Goal: Task Accomplishment & Management: Manage account settings

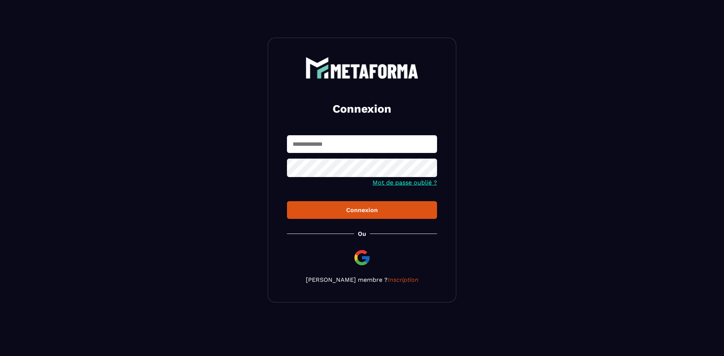
click at [327, 149] on input "text" at bounding box center [362, 144] width 150 height 18
type input "**********"
click at [316, 207] on div "Connexion" at bounding box center [362, 210] width 138 height 7
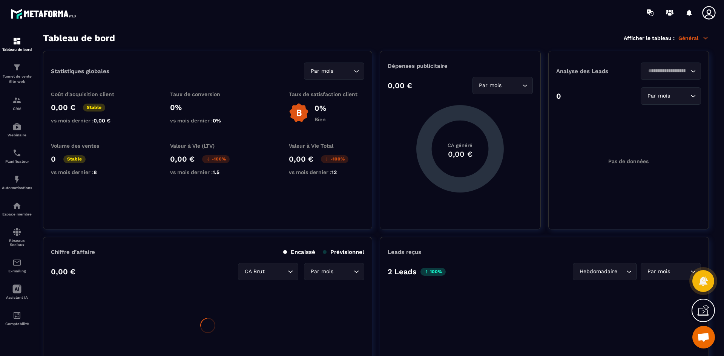
click at [20, 211] on div "Espace membre" at bounding box center [17, 208] width 30 height 15
click at [0, 0] on img at bounding box center [0, 0] width 0 height 0
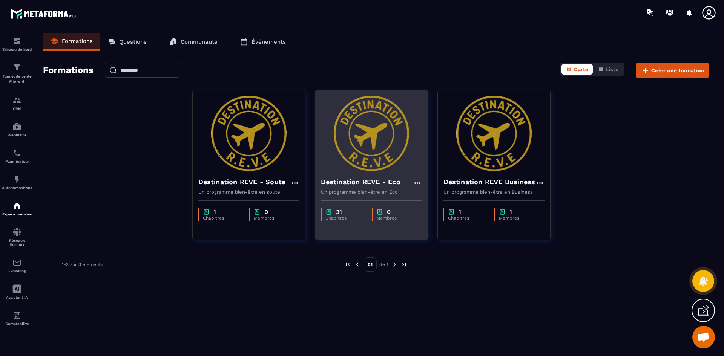
click at [415, 183] on icon at bounding box center [417, 183] width 6 height 2
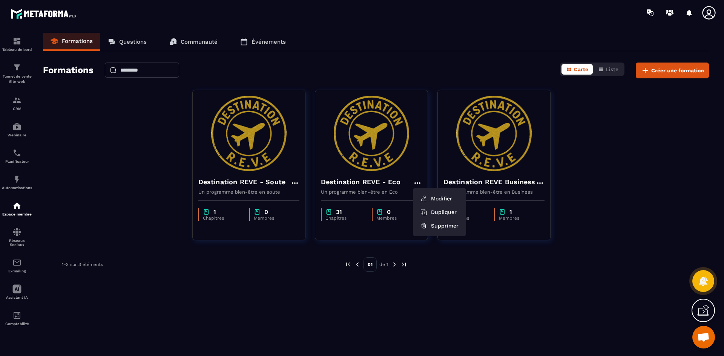
click at [479, 286] on div "Formations Questions Communauté Événements Formations Carte Liste Créer une for…" at bounding box center [375, 193] width 681 height 320
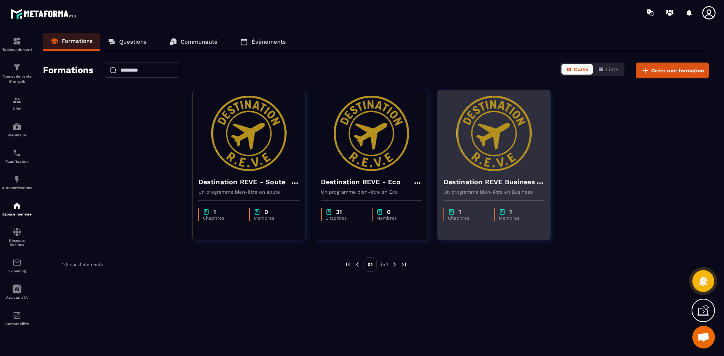
click at [539, 181] on icon at bounding box center [539, 183] width 9 height 9
click at [553, 197] on button "Modifier" at bounding box center [561, 199] width 47 height 14
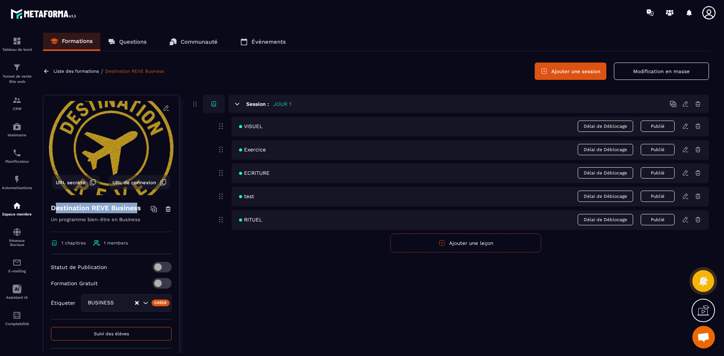
drag, startPoint x: 139, startPoint y: 208, endPoint x: 57, endPoint y: 208, distance: 81.4
click at [57, 208] on h4 "Destination REVE Business" at bounding box center [96, 208] width 90 height 11
drag, startPoint x: 51, startPoint y: 207, endPoint x: 140, endPoint y: 211, distance: 88.7
click at [140, 211] on h4 "Destination REVE Business" at bounding box center [96, 208] width 90 height 11
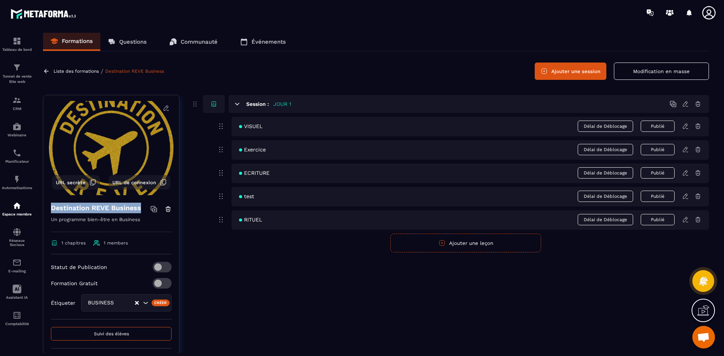
copy h4 "Destination REVE Business"
click at [167, 207] on icon at bounding box center [168, 207] width 2 height 1
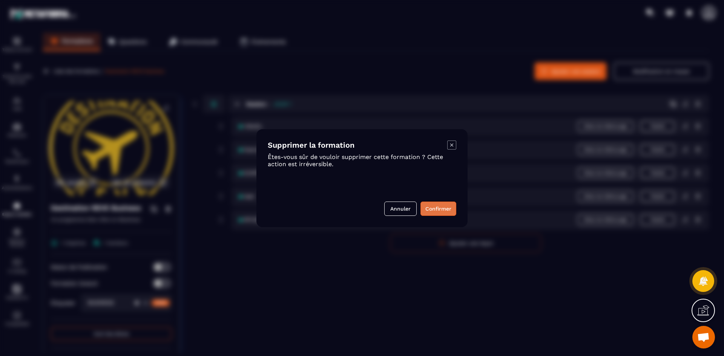
click at [446, 210] on button "Confirmer" at bounding box center [438, 209] width 36 height 14
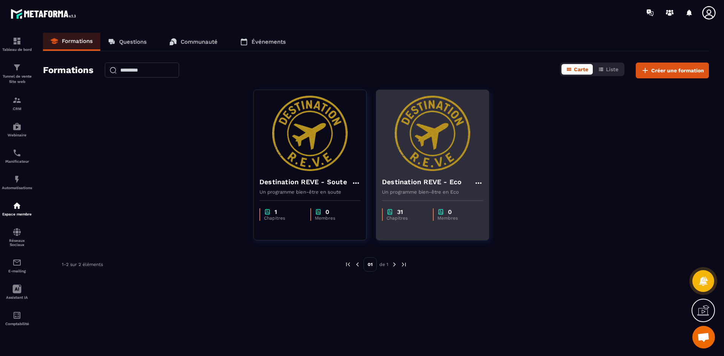
click at [476, 183] on icon at bounding box center [478, 183] width 6 height 2
click at [493, 213] on button "Dupliquer" at bounding box center [500, 212] width 47 height 14
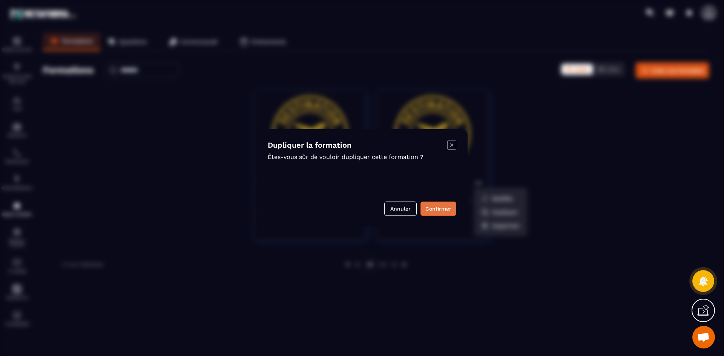
click at [444, 208] on button "Confirmer" at bounding box center [438, 209] width 36 height 14
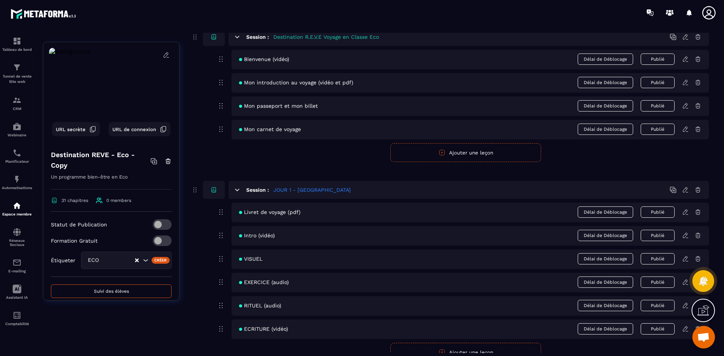
scroll to position [75, 0]
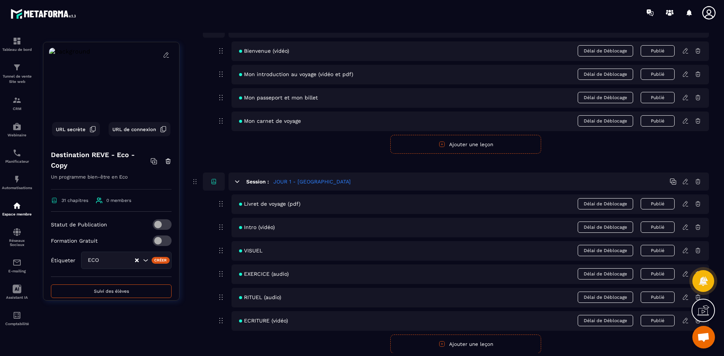
click at [684, 228] on icon at bounding box center [685, 227] width 7 height 7
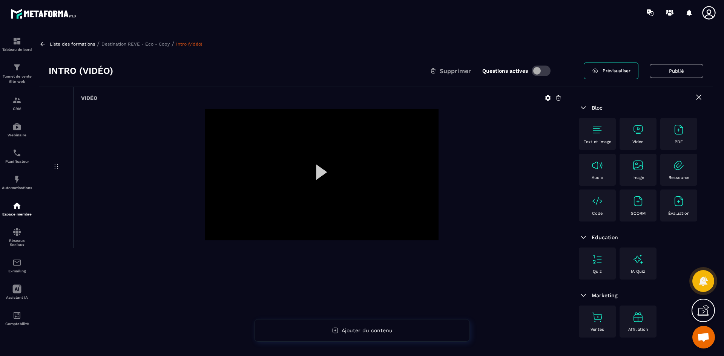
click at [317, 170] on div at bounding box center [322, 175] width 234 height 132
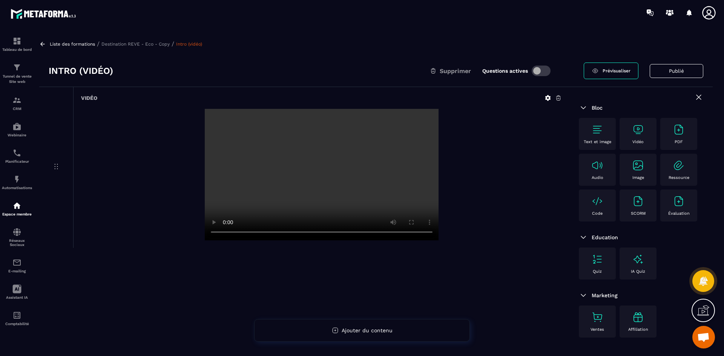
click at [149, 42] on p "Destination REVE - Eco - Copy" at bounding box center [135, 43] width 68 height 5
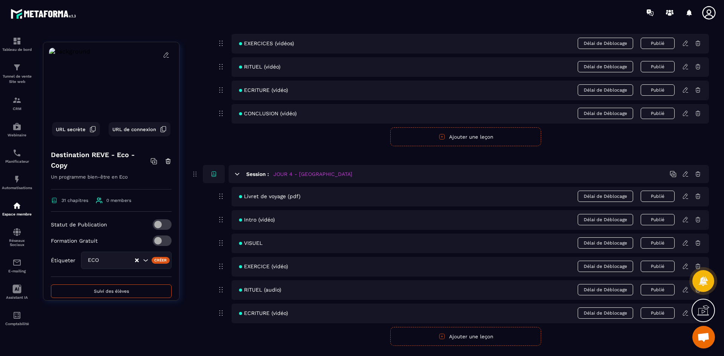
scroll to position [716, 0]
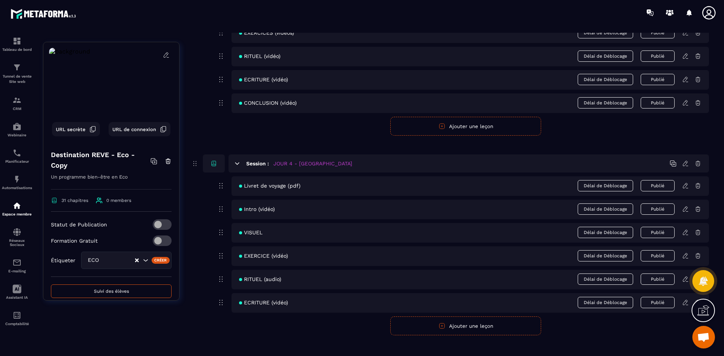
click at [685, 258] on icon at bounding box center [685, 255] width 5 height 5
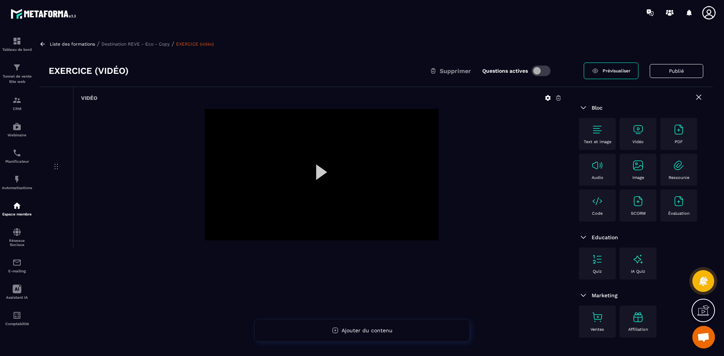
click at [320, 174] on div at bounding box center [322, 175] width 234 height 132
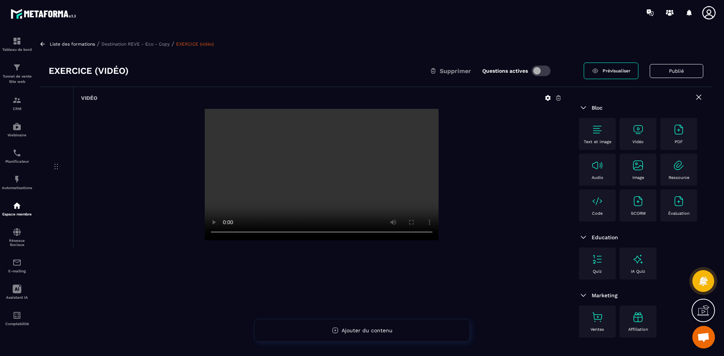
click at [164, 46] on p "Destination REVE - Eco - Copy" at bounding box center [135, 43] width 68 height 5
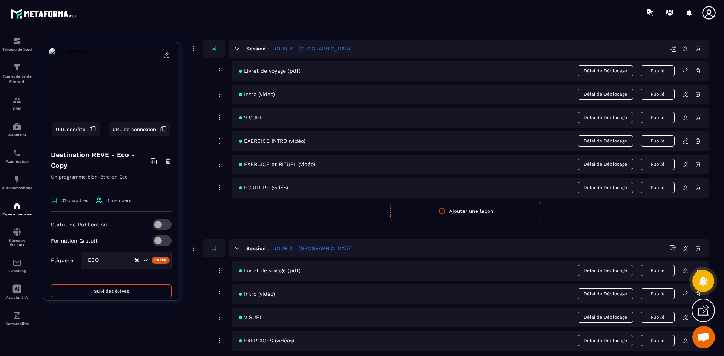
scroll to position [528, 0]
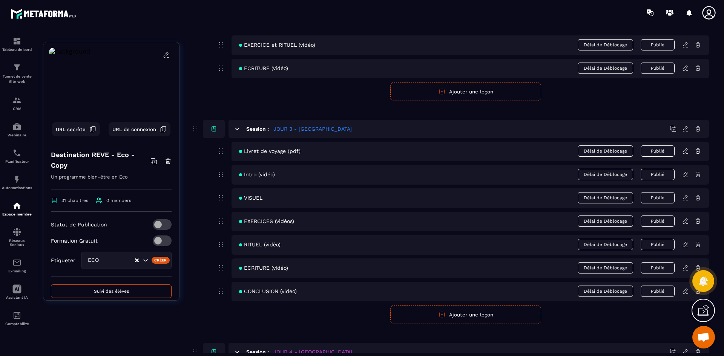
click at [686, 243] on icon at bounding box center [685, 244] width 7 height 7
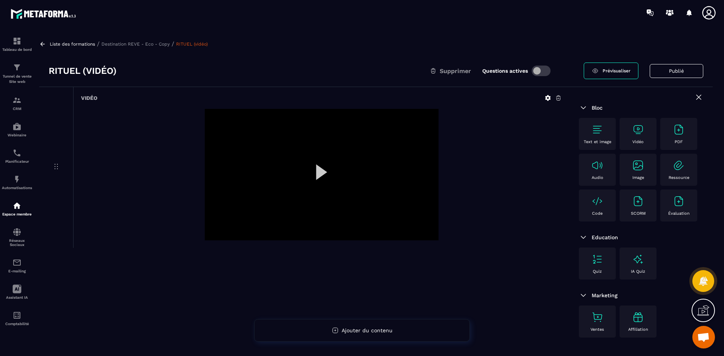
click at [325, 174] on div at bounding box center [322, 175] width 234 height 132
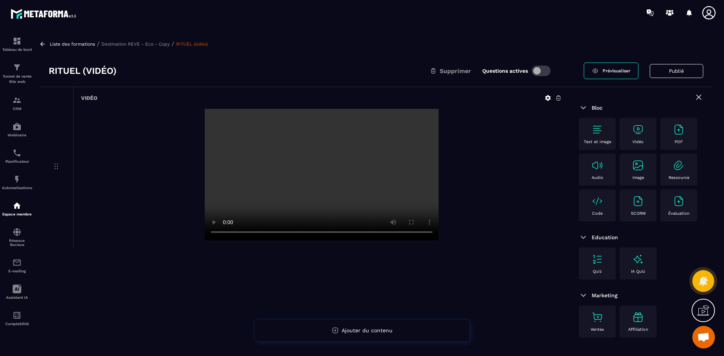
click at [325, 174] on video at bounding box center [322, 175] width 234 height 132
click at [263, 231] on video at bounding box center [322, 175] width 234 height 132
click at [160, 44] on p "Destination REVE - Eco - Copy" at bounding box center [135, 43] width 68 height 5
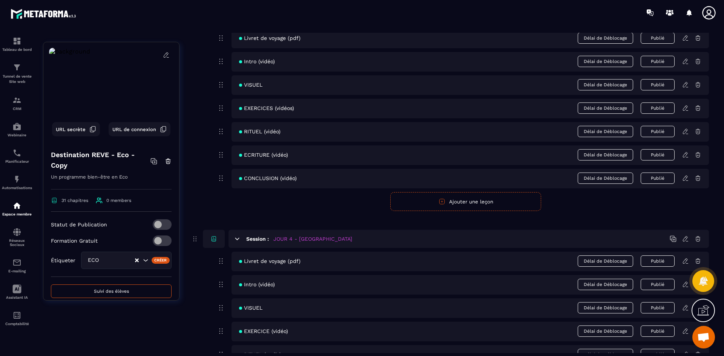
scroll to position [905, 0]
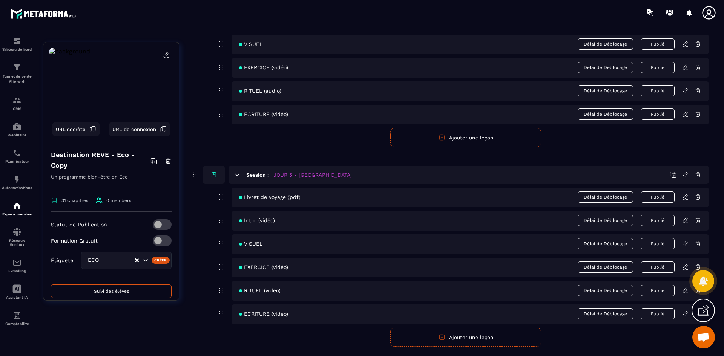
click at [683, 266] on icon at bounding box center [685, 267] width 7 height 7
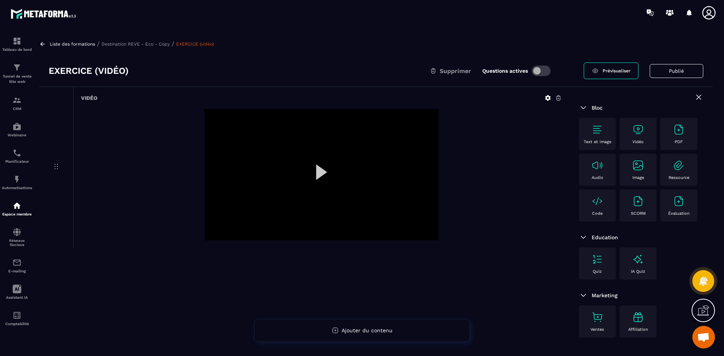
click at [323, 174] on div at bounding box center [322, 175] width 234 height 132
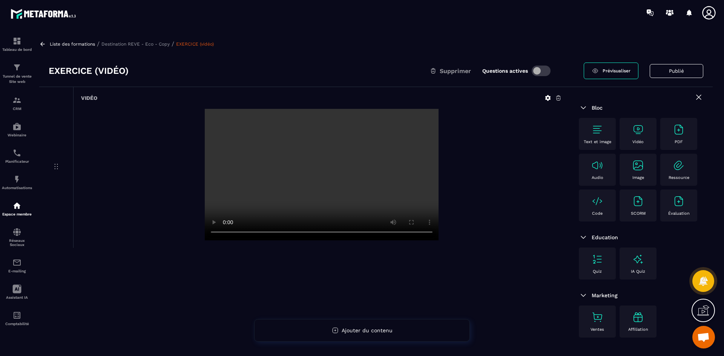
click at [129, 44] on p "Destination REVE - Eco - Copy" at bounding box center [135, 43] width 68 height 5
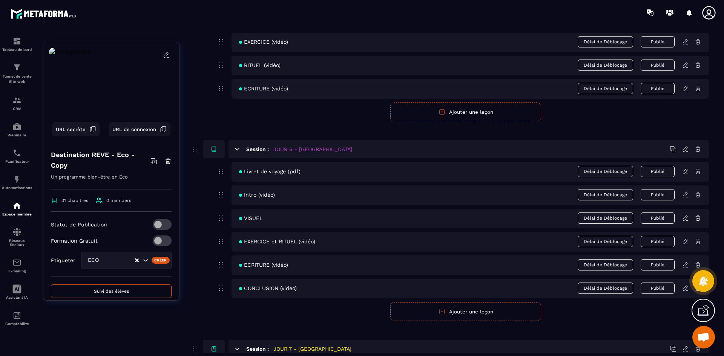
scroll to position [1131, 0]
click at [685, 264] on icon at bounding box center [685, 264] width 7 height 7
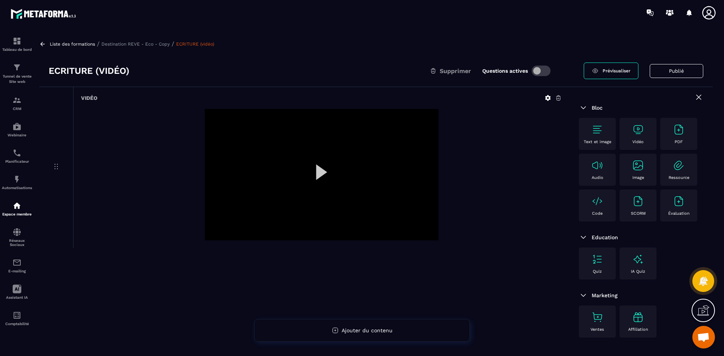
click at [319, 173] on div at bounding box center [322, 175] width 234 height 132
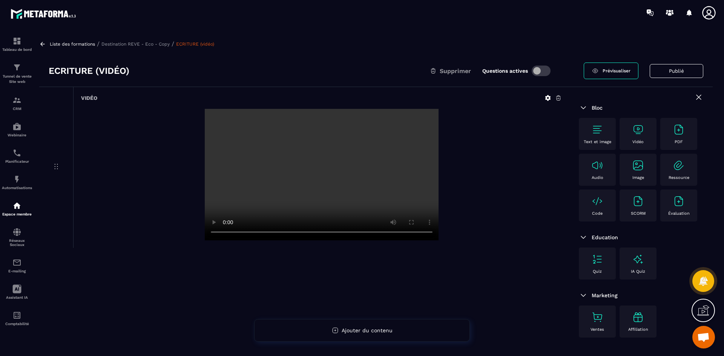
click at [319, 173] on video at bounding box center [322, 175] width 234 height 132
click at [166, 45] on p "Destination REVE - Eco - Copy" at bounding box center [135, 43] width 68 height 5
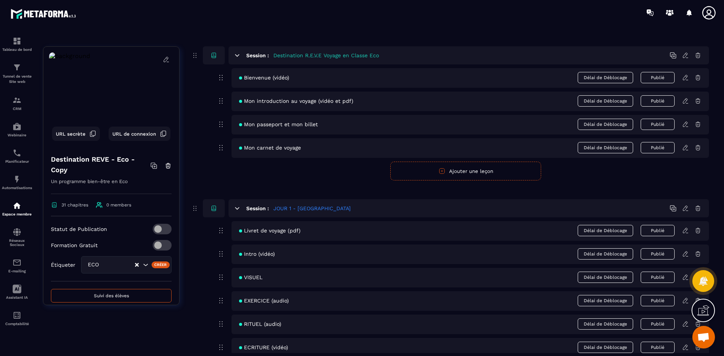
scroll to position [226, 0]
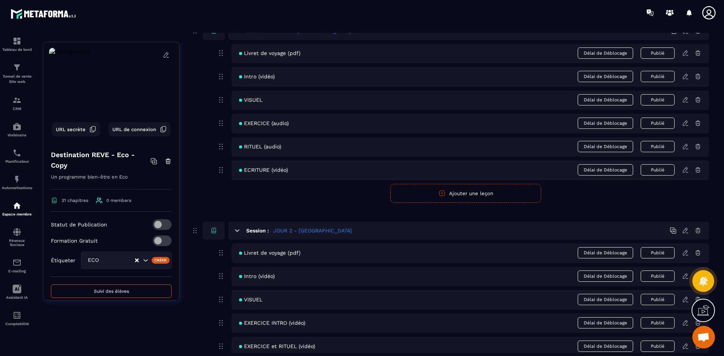
click at [683, 277] on icon at bounding box center [685, 276] width 7 height 7
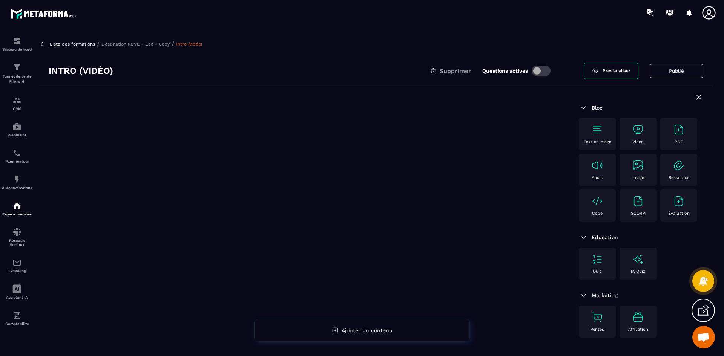
click at [144, 44] on p "Destination REVE - Eco - Copy" at bounding box center [135, 43] width 68 height 5
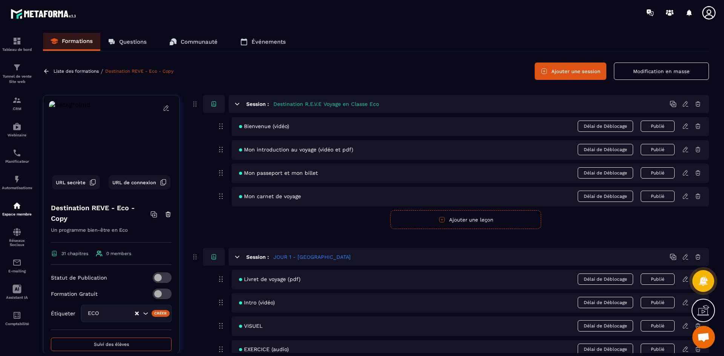
click at [686, 126] on icon at bounding box center [685, 126] width 7 height 7
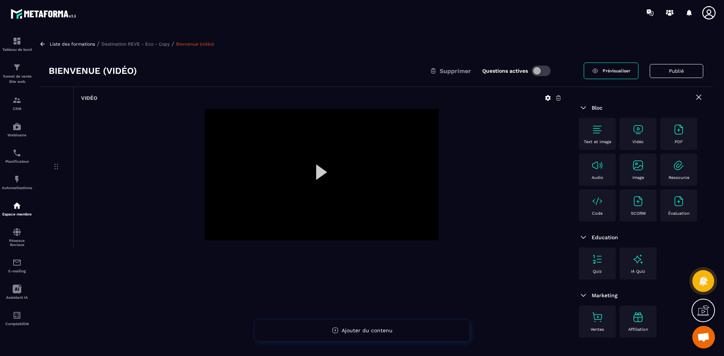
click at [320, 173] on div at bounding box center [322, 175] width 234 height 132
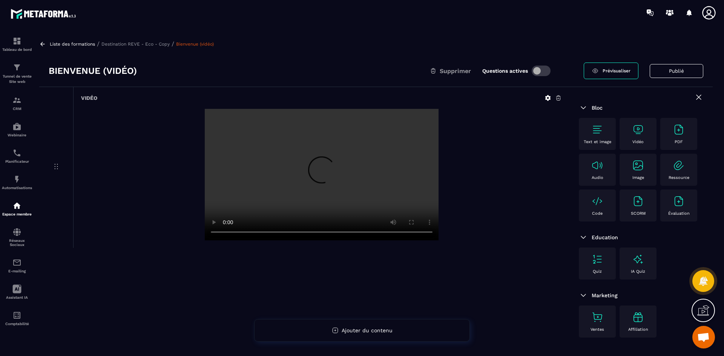
click at [548, 98] on icon at bounding box center [547, 98] width 7 height 7
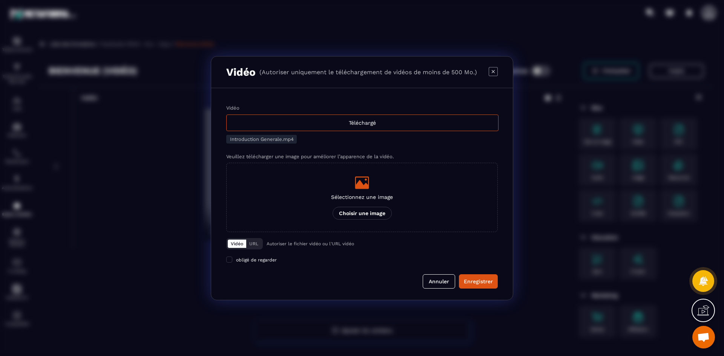
click at [363, 191] on div "Sélectionnez une image Choisir une image" at bounding box center [362, 197] width 62 height 44
click at [0, 0] on input "Sélectionnez une image Choisir une image" at bounding box center [0, 0] width 0 height 0
click at [493, 73] on icon "Modal window" at bounding box center [493, 71] width 9 height 9
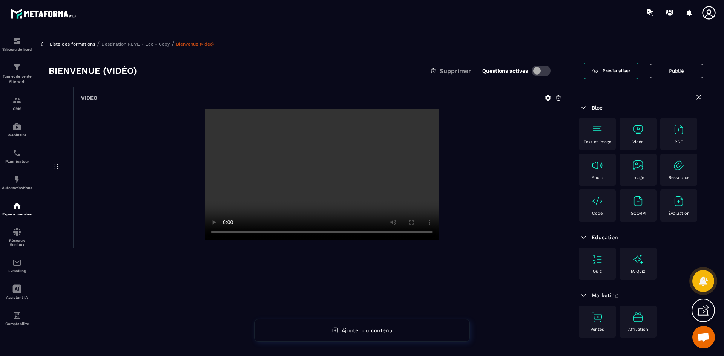
click at [158, 43] on p "Destination REVE - Eco - Copy" at bounding box center [135, 43] width 68 height 5
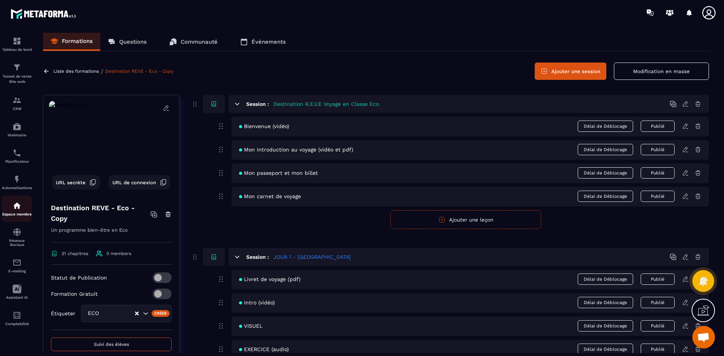
click at [21, 212] on div "Espace membre" at bounding box center [17, 208] width 30 height 15
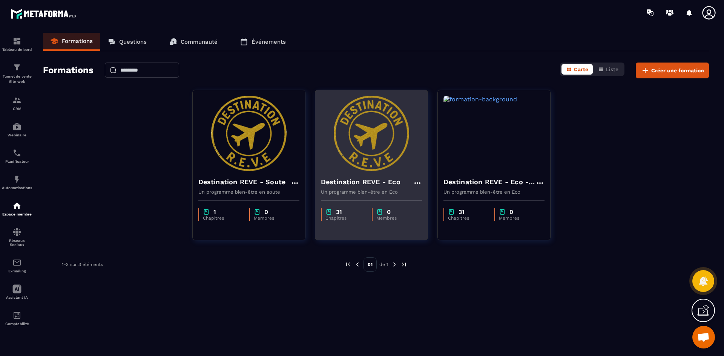
click at [383, 172] on div "Destination REVE - Eco Un programme bien-être en Eco" at bounding box center [371, 183] width 112 height 24
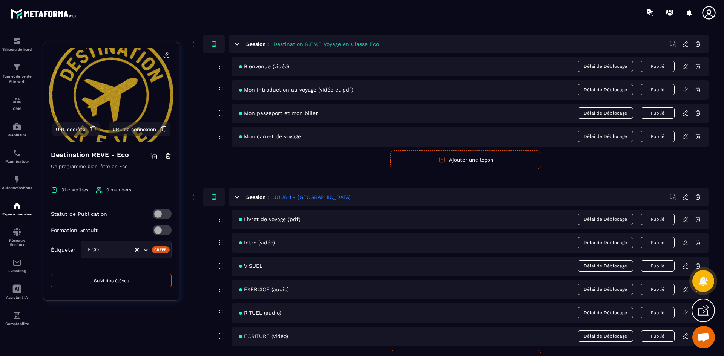
scroll to position [38, 0]
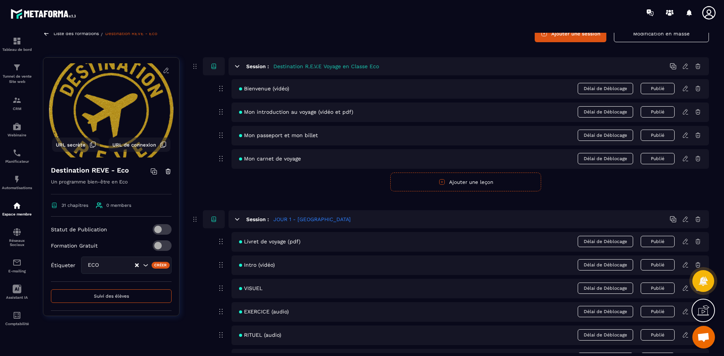
click at [686, 264] on icon at bounding box center [686, 263] width 2 height 1
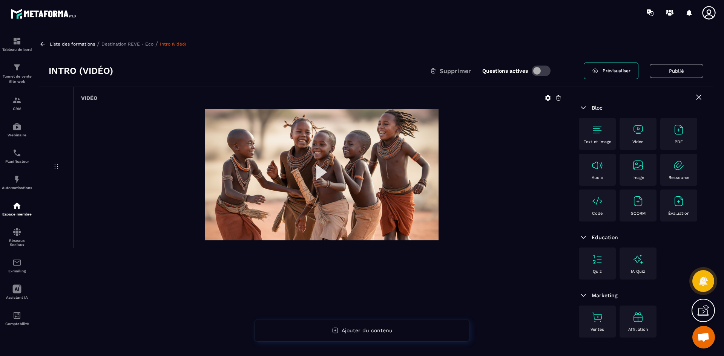
click at [323, 168] on img at bounding box center [322, 175] width 234 height 132
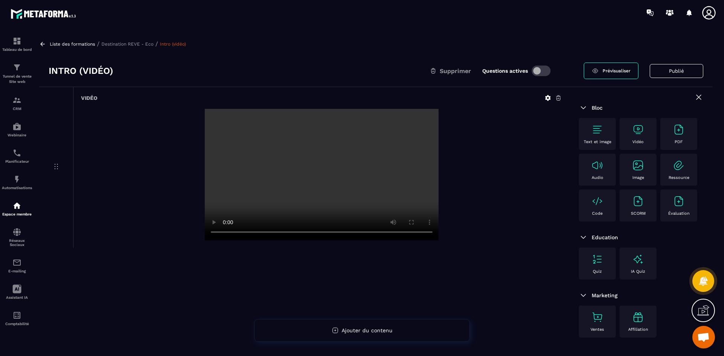
click at [145, 46] on p "Destination REVE - Eco" at bounding box center [127, 43] width 52 height 5
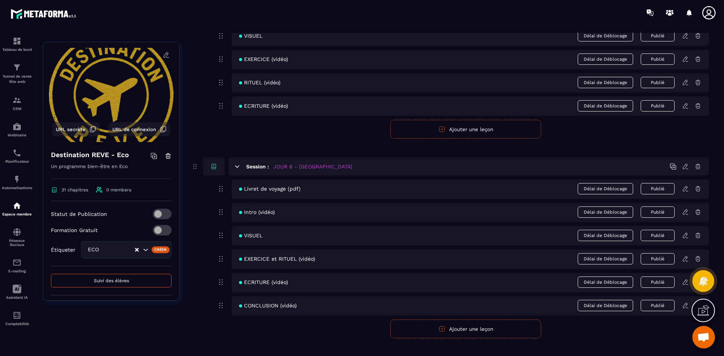
scroll to position [1131, 0]
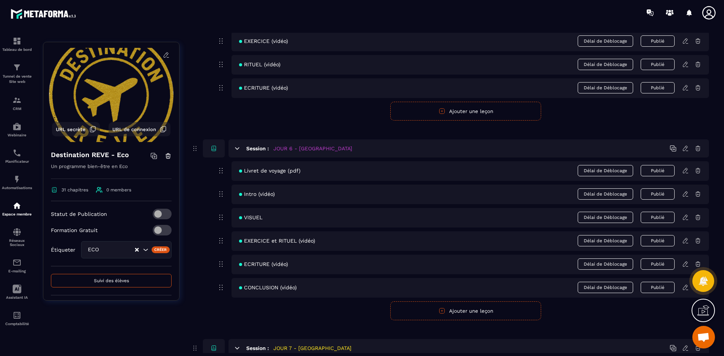
click at [684, 240] on icon at bounding box center [685, 240] width 7 height 7
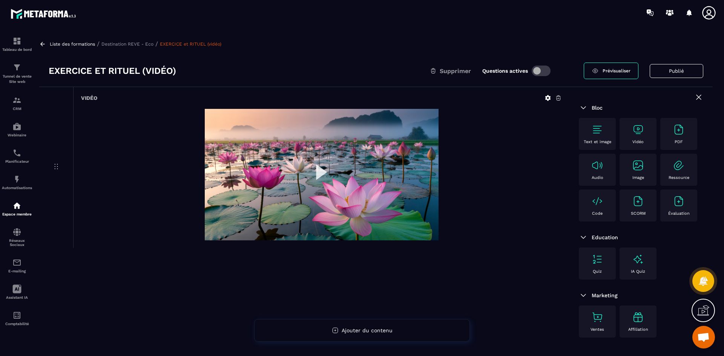
click at [318, 169] on img at bounding box center [322, 175] width 234 height 132
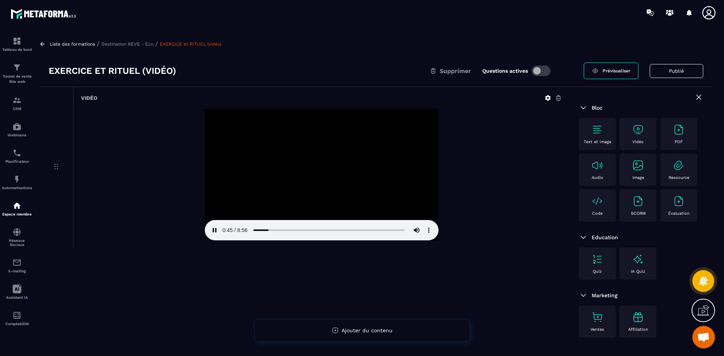
click at [151, 44] on p "Destination REVE - Eco" at bounding box center [127, 43] width 52 height 5
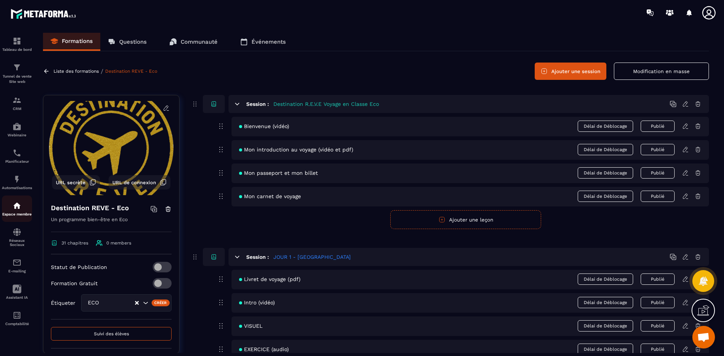
click at [17, 208] on img at bounding box center [16, 205] width 9 height 9
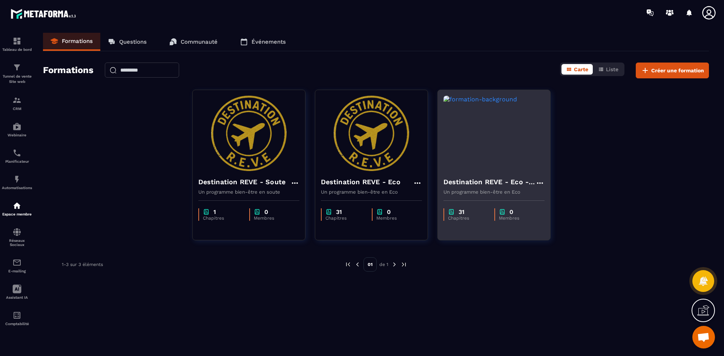
click at [497, 157] on img at bounding box center [493, 133] width 101 height 75
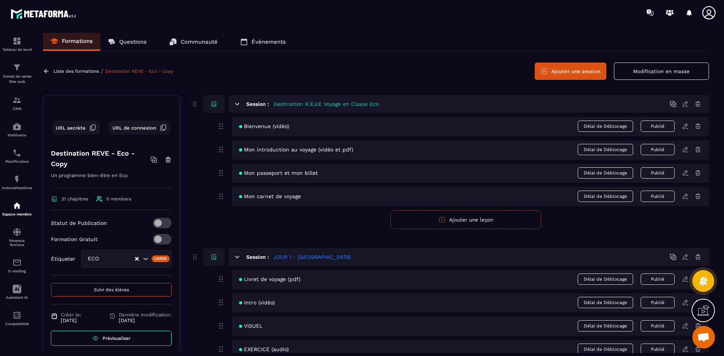
scroll to position [58, 0]
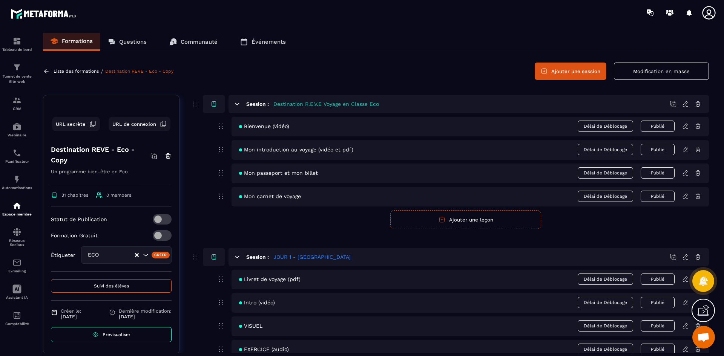
click at [138, 338] on link "Prévisualiser" at bounding box center [111, 334] width 121 height 15
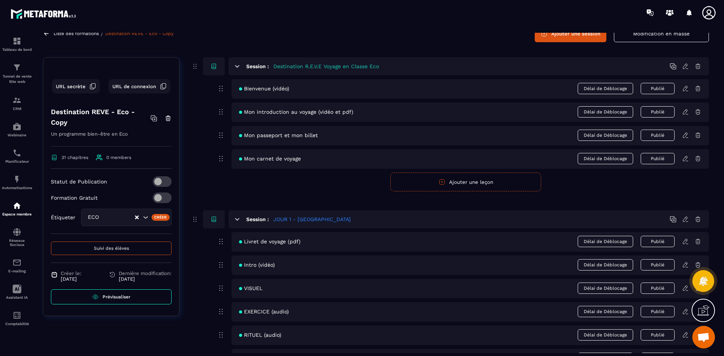
scroll to position [75, 0]
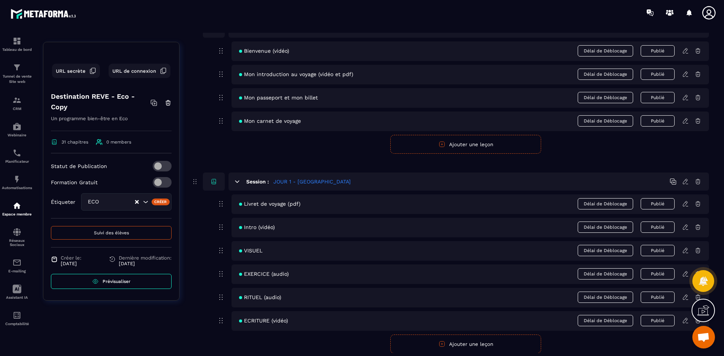
click at [162, 165] on span at bounding box center [162, 166] width 19 height 11
click at [127, 282] on span "Prévisualiser" at bounding box center [117, 281] width 28 height 5
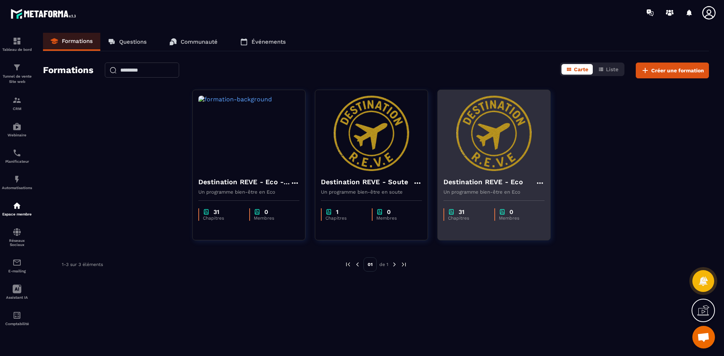
click at [538, 184] on icon at bounding box center [539, 183] width 9 height 9
click at [561, 199] on button "Modifier" at bounding box center [561, 199] width 47 height 14
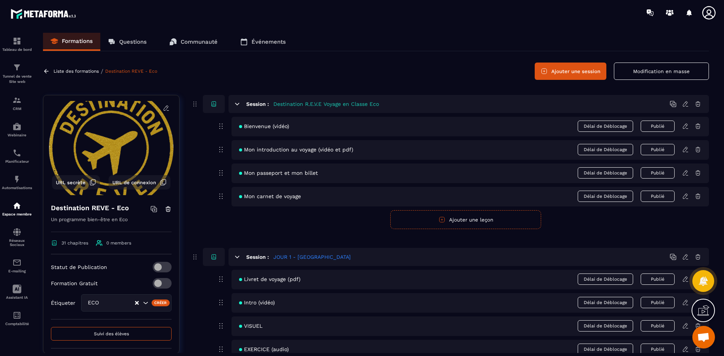
click at [306, 151] on span "Mon introduction au voyage (vidéo et pdf)" at bounding box center [296, 150] width 114 height 6
click at [686, 150] on icon at bounding box center [685, 149] width 5 height 5
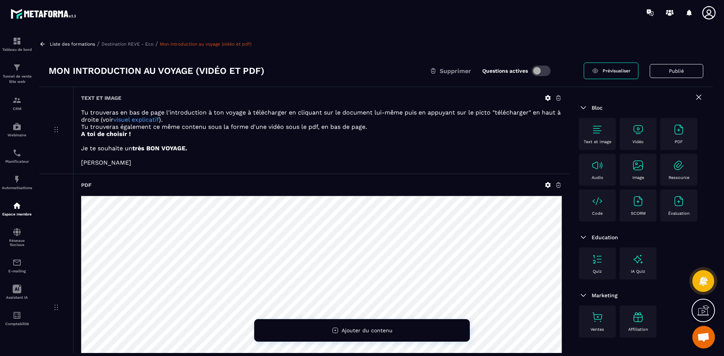
click at [621, 70] on span "Prévisualiser" at bounding box center [616, 70] width 28 height 5
click at [704, 15] on icon at bounding box center [708, 12] width 15 height 15
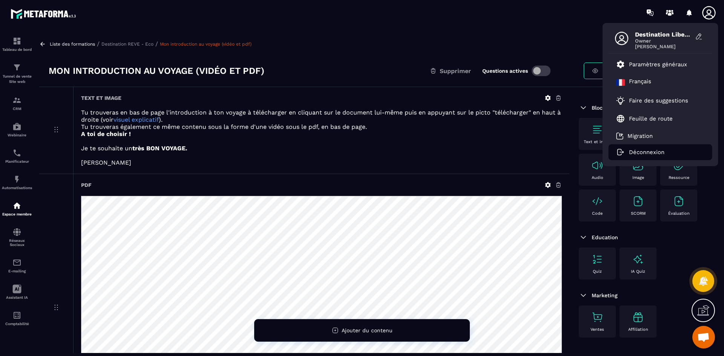
click at [643, 154] on p "Déconnexion" at bounding box center [646, 152] width 35 height 7
